Goal: Information Seeking & Learning: Learn about a topic

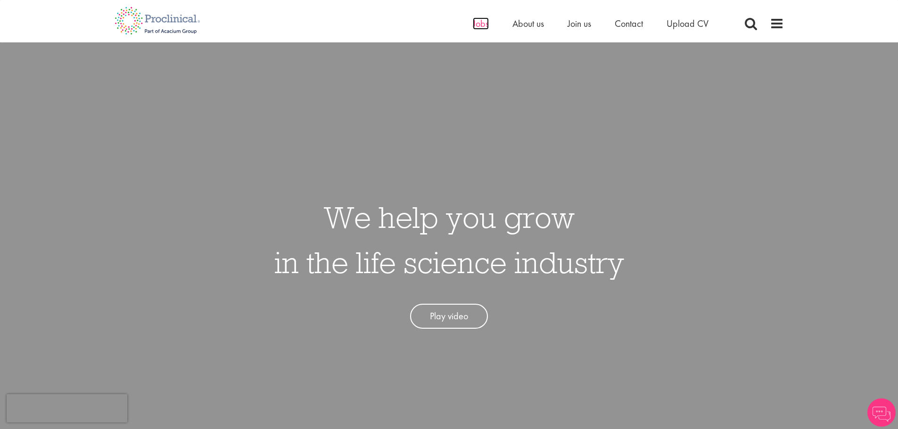
click at [478, 23] on span "Jobs" at bounding box center [481, 23] width 16 height 12
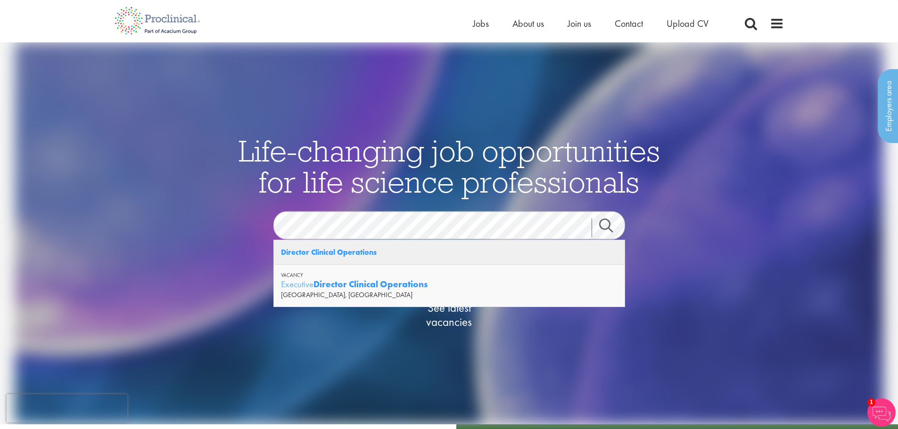
click at [360, 254] on strong "Director Clinical Operations" at bounding box center [329, 252] width 96 height 10
